Goal: Communication & Community: Answer question/provide support

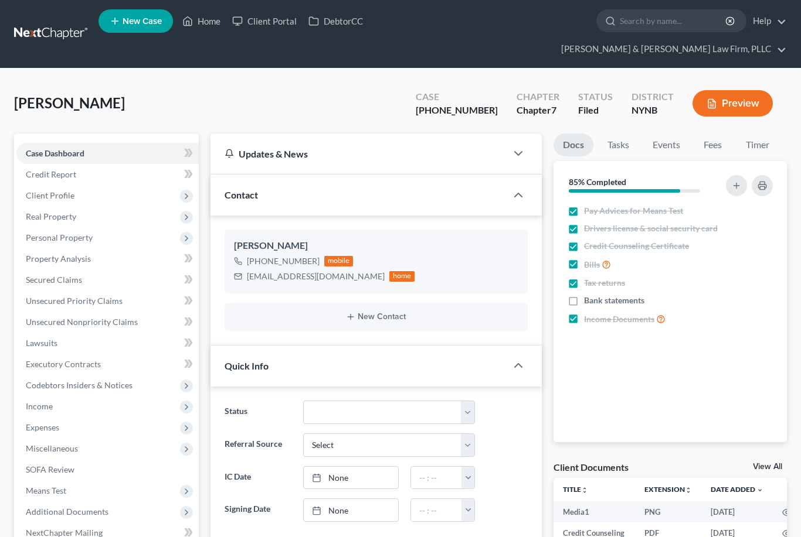
select select "0"
click at [209, 16] on link "Home" at bounding box center [201, 21] width 50 height 21
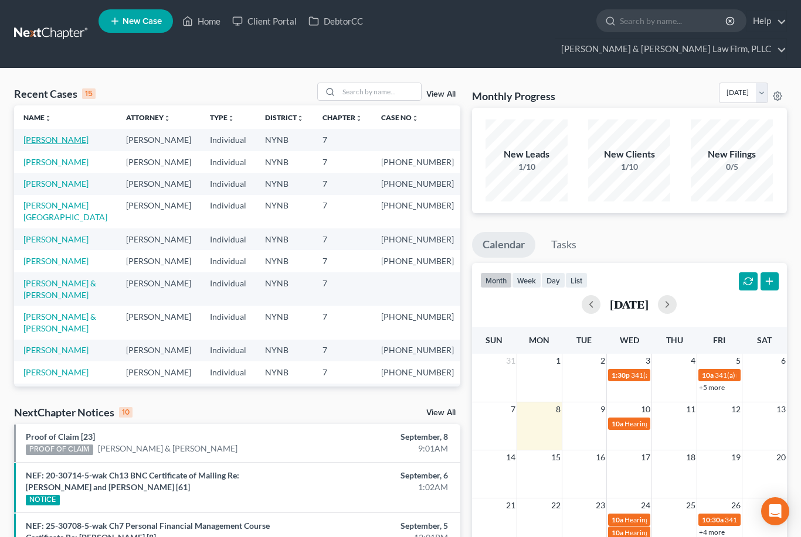
click at [52, 135] on link "[PERSON_NAME]" at bounding box center [55, 140] width 65 height 10
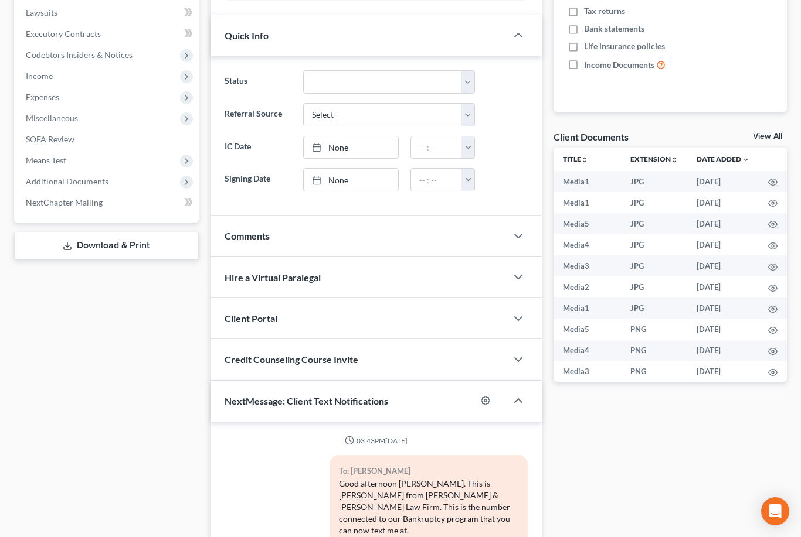
scroll to position [1958, 0]
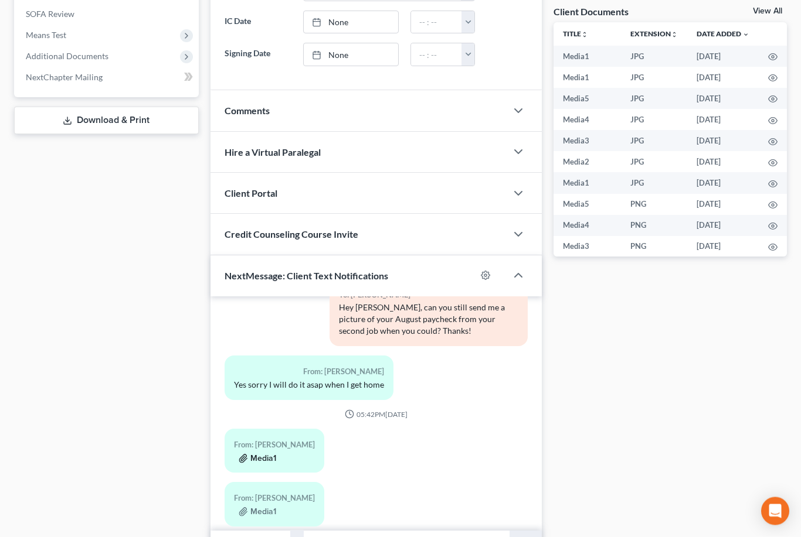
click at [265, 455] on button "Media1" at bounding box center [258, 459] width 38 height 9
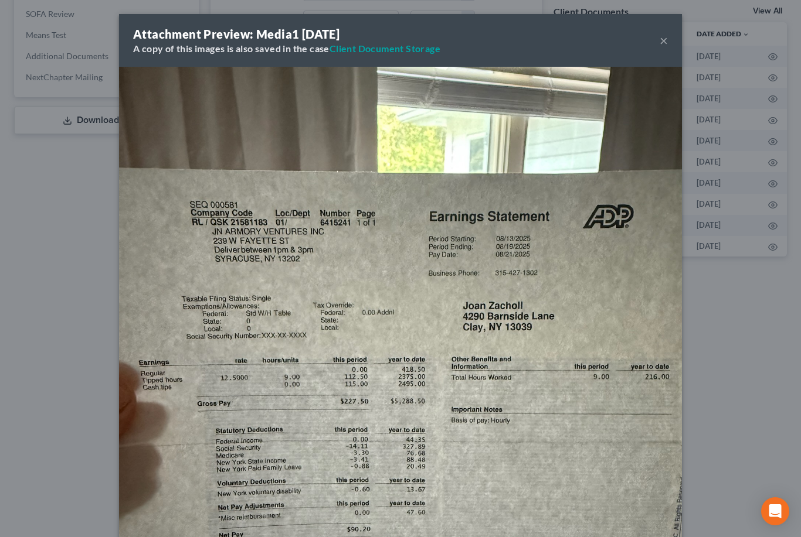
click at [665, 39] on button "×" at bounding box center [663, 40] width 8 height 14
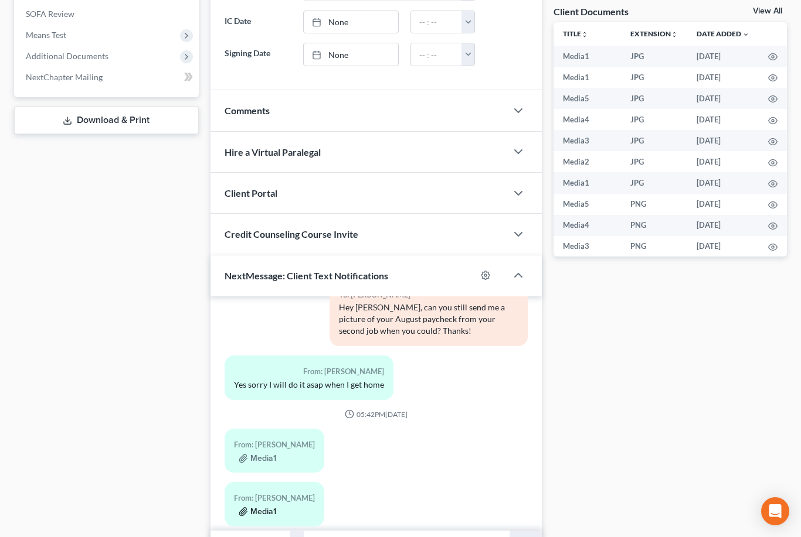
click at [261, 508] on button "Media1" at bounding box center [258, 512] width 38 height 9
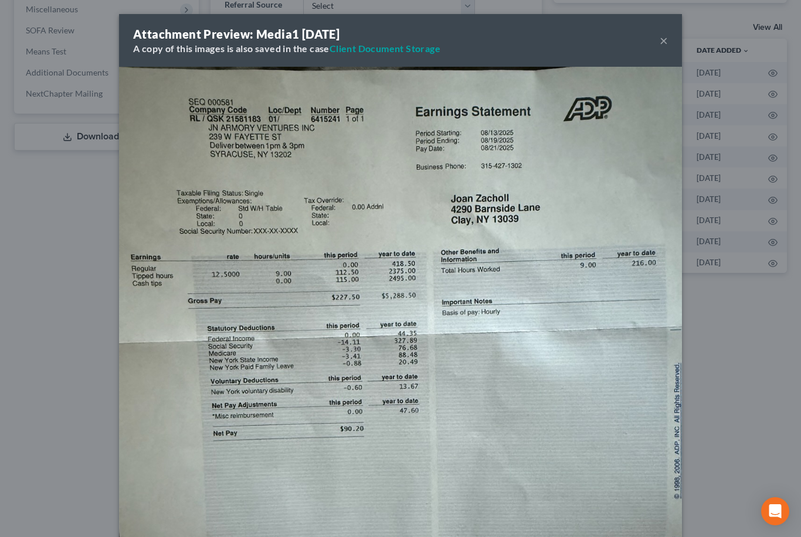
scroll to position [0, 0]
click at [665, 33] on button "×" at bounding box center [663, 40] width 8 height 14
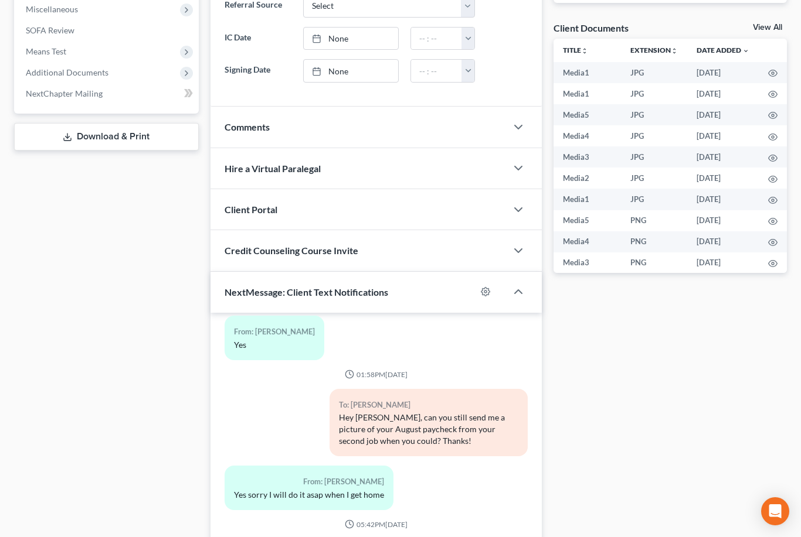
type input "Good morning. Did you get a paycheck from the job on 8/28 as well?"
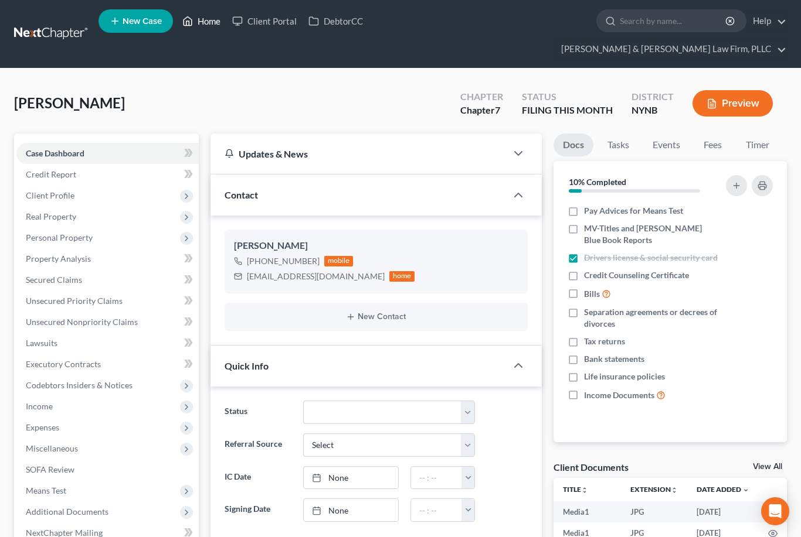
click at [205, 17] on link "Home" at bounding box center [201, 21] width 50 height 21
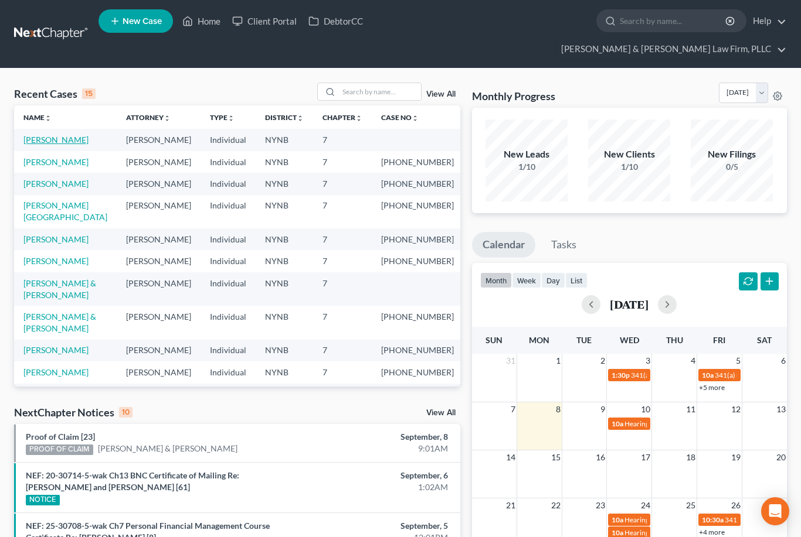
click at [59, 135] on link "[PERSON_NAME]" at bounding box center [55, 140] width 65 height 10
select select "4"
select select "0"
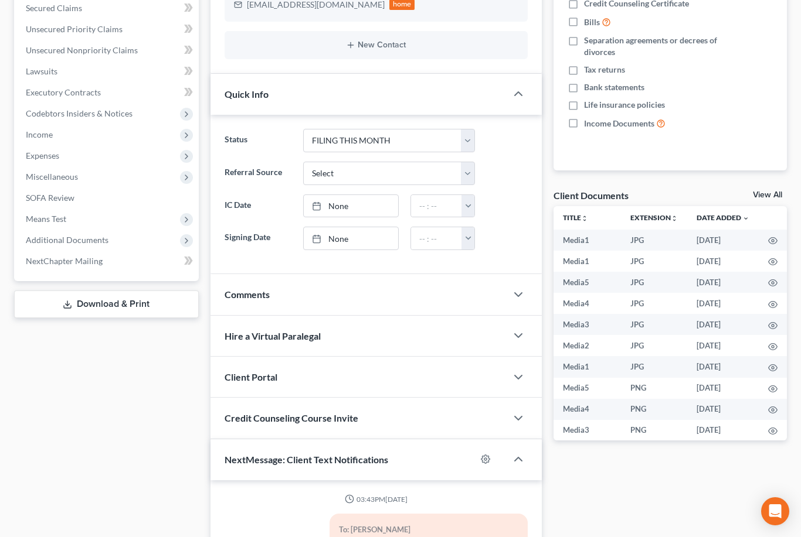
scroll to position [2196, 0]
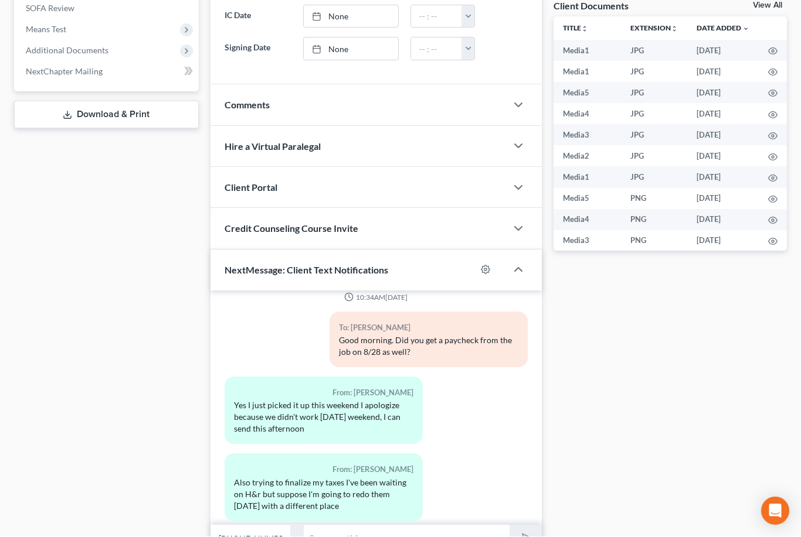
click at [373, 525] on input "text" at bounding box center [406, 539] width 205 height 29
type input "Sounds good! Just keep me posted on the taxes."
click at [527, 533] on polygon "submit" at bounding box center [525, 540] width 14 height 14
